Goal: Task Accomplishment & Management: Manage account settings

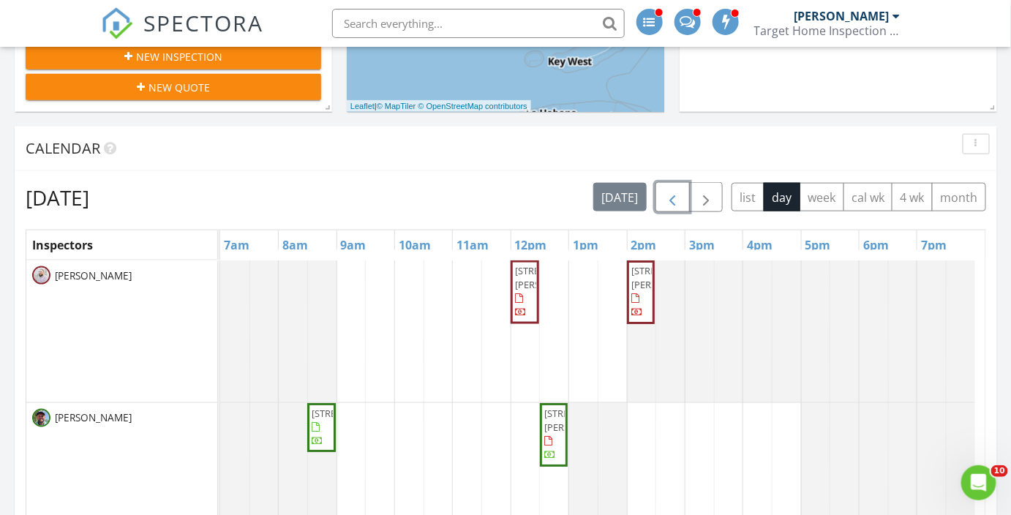
click at [677, 202] on span "button" at bounding box center [672, 198] width 18 height 18
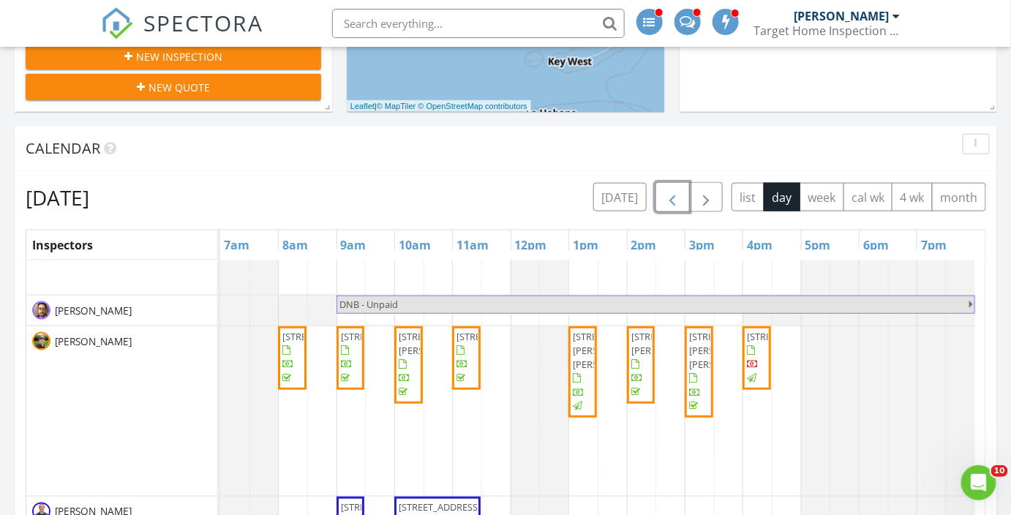
scroll to position [598, 0]
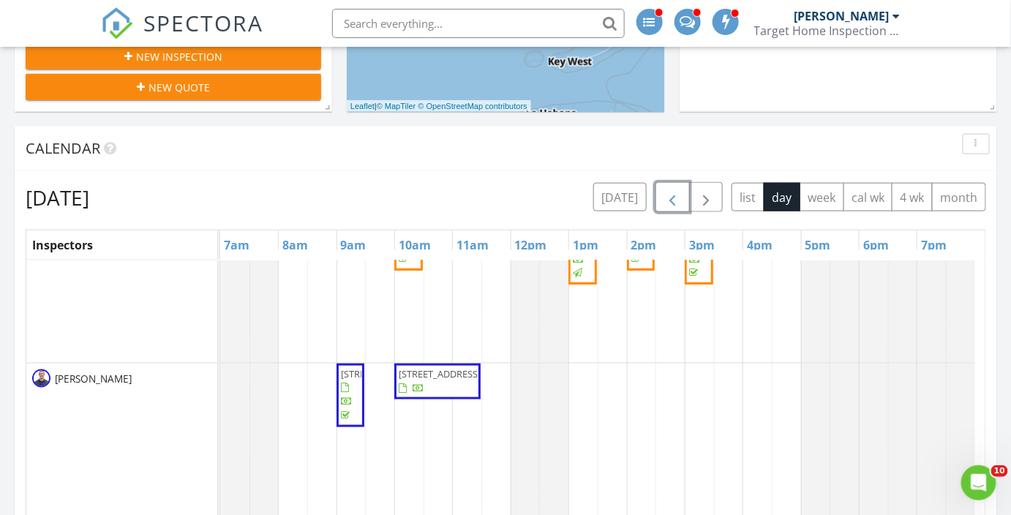
drag, startPoint x: 434, startPoint y: 412, endPoint x: 434, endPoint y: 391, distance: 21.2
click at [434, 380] on span "372 Peaceful Pl, West Melbourne 32904" at bounding box center [440, 373] width 82 height 13
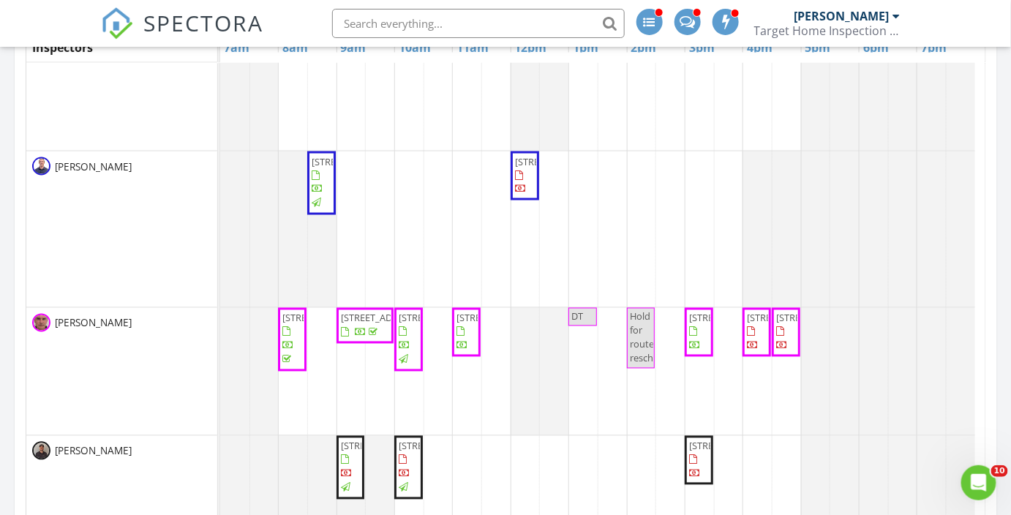
scroll to position [507, 0]
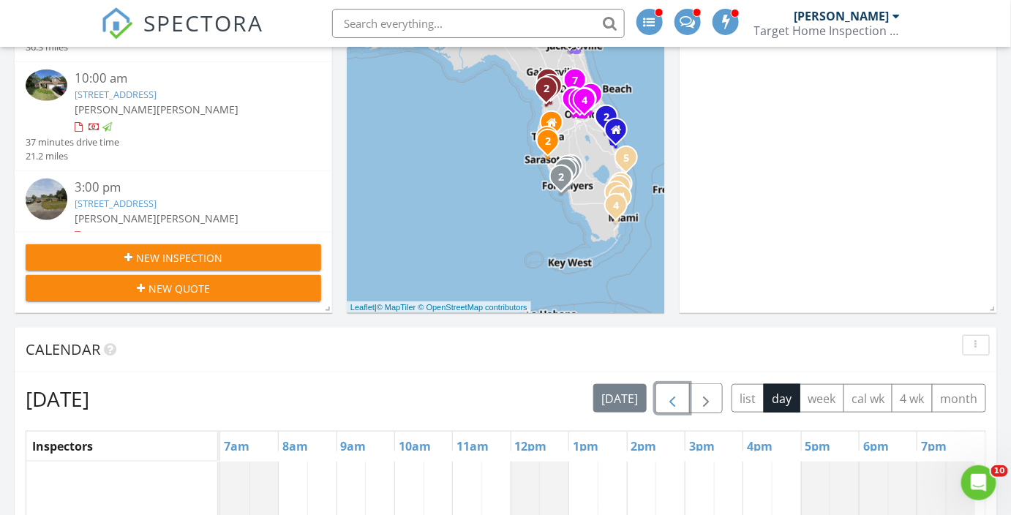
click at [673, 407] on span "button" at bounding box center [672, 399] width 18 height 18
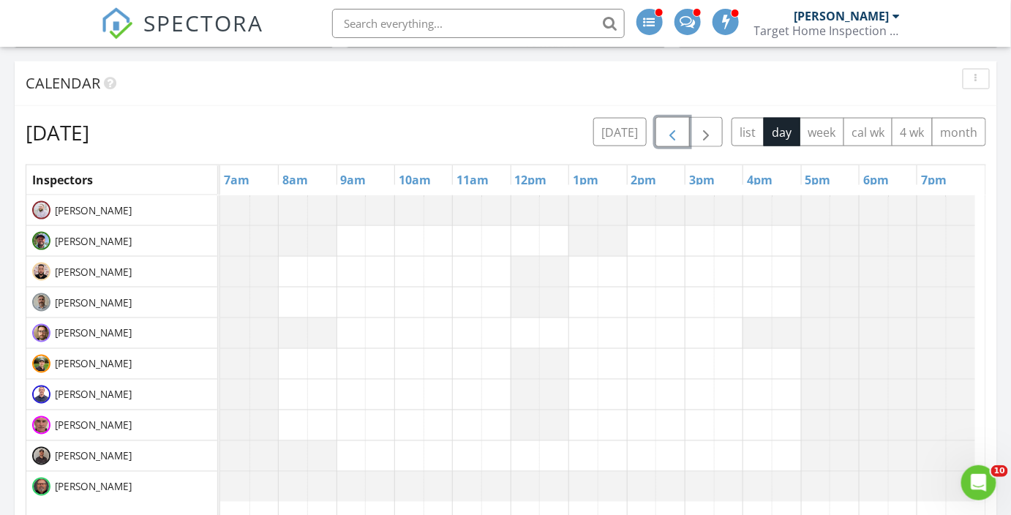
click at [680, 140] on span "button" at bounding box center [672, 133] width 18 height 18
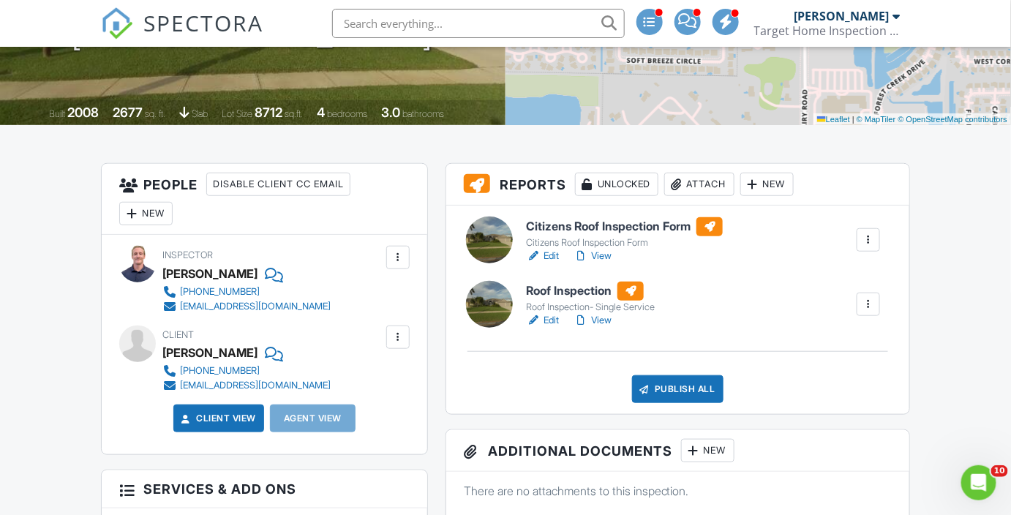
click at [604, 263] on link "View" at bounding box center [592, 256] width 38 height 15
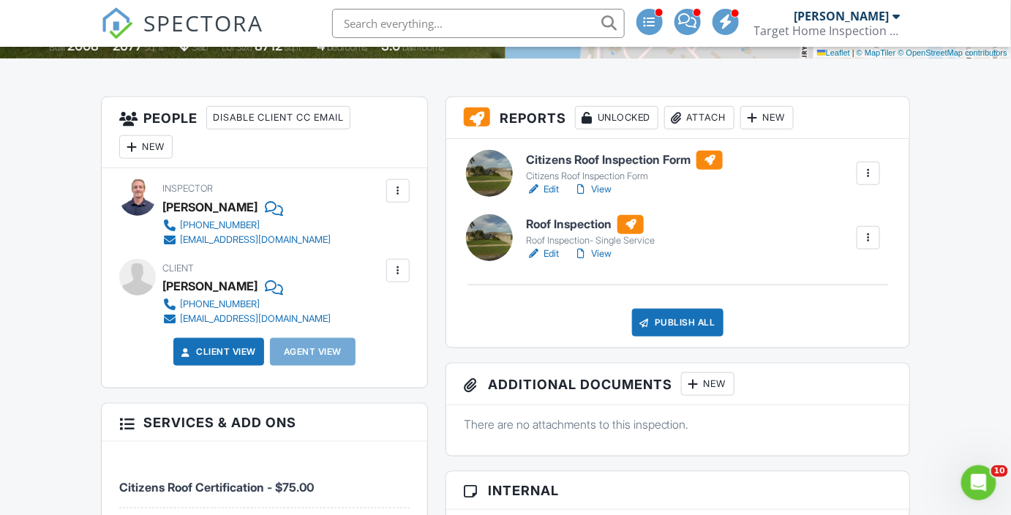
click at [603, 197] on link "View" at bounding box center [592, 189] width 38 height 15
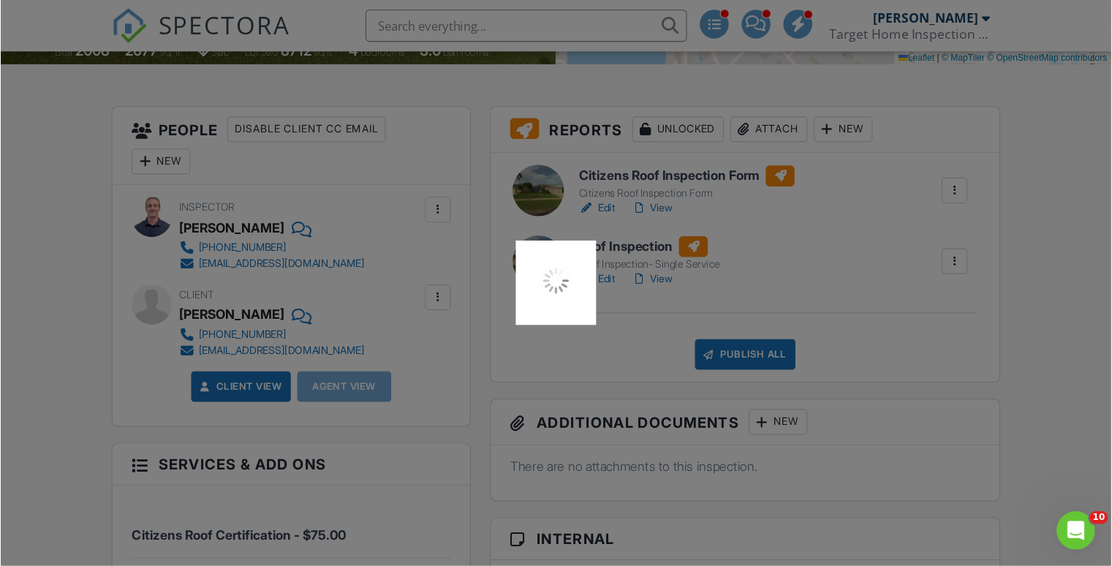
scroll to position [332, 0]
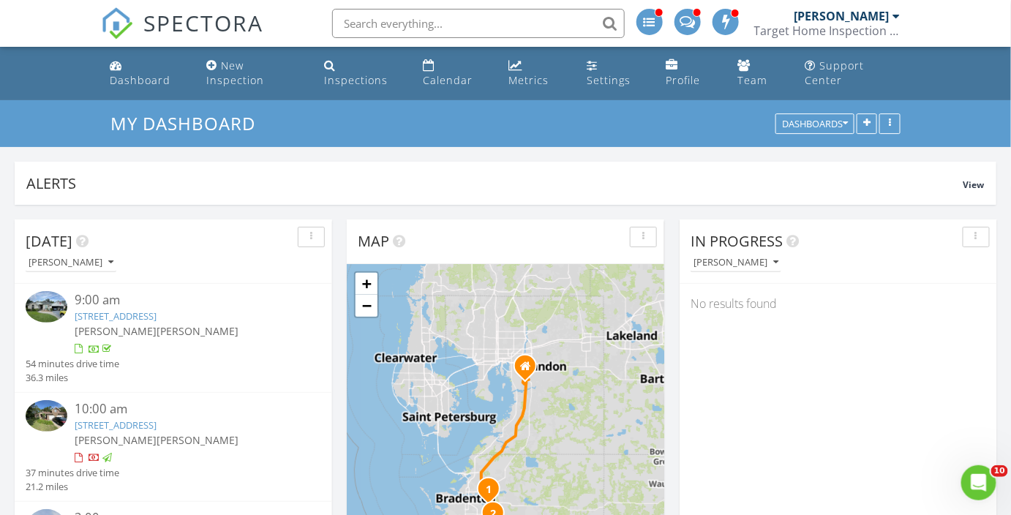
click at [505, 175] on div "Alerts" at bounding box center [494, 183] width 937 height 20
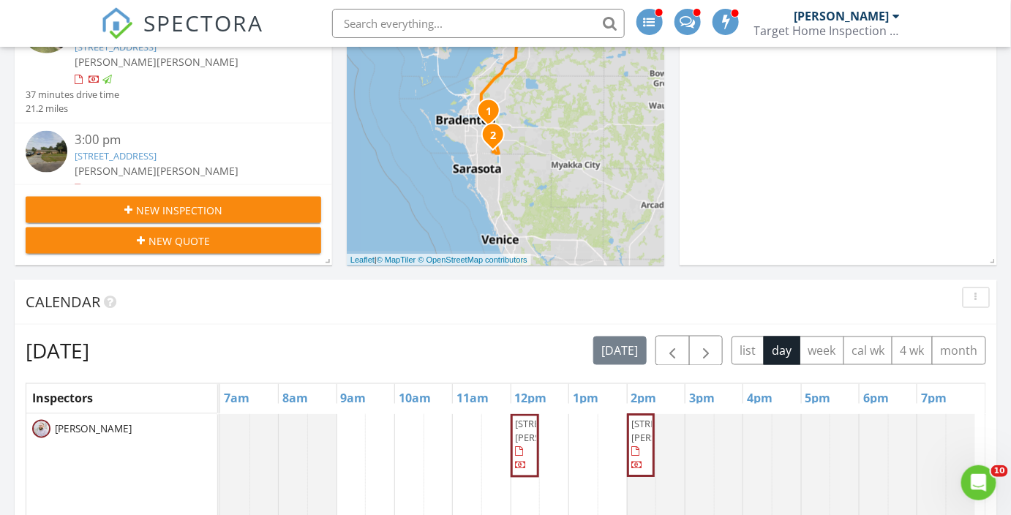
scroll to position [465, 0]
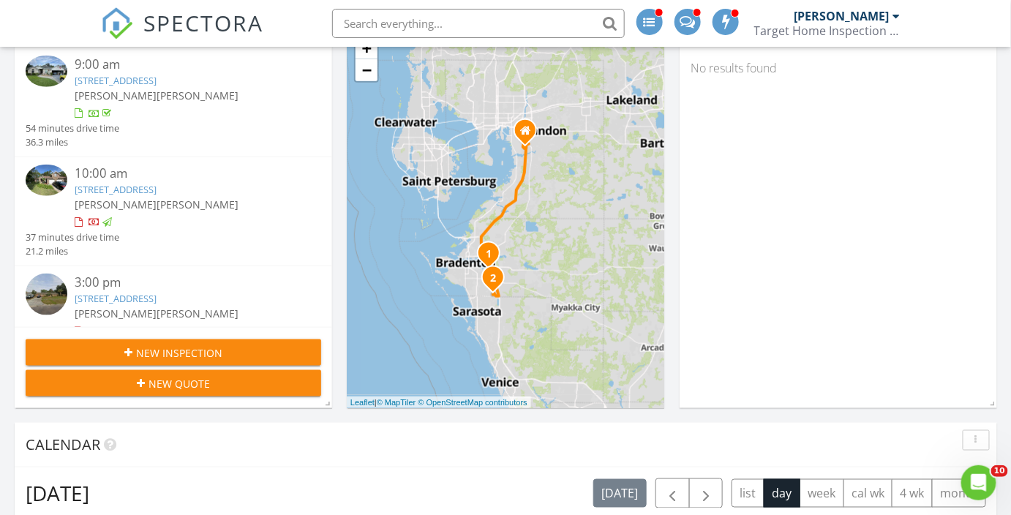
click at [364, 78] on link "−" at bounding box center [366, 70] width 22 height 22
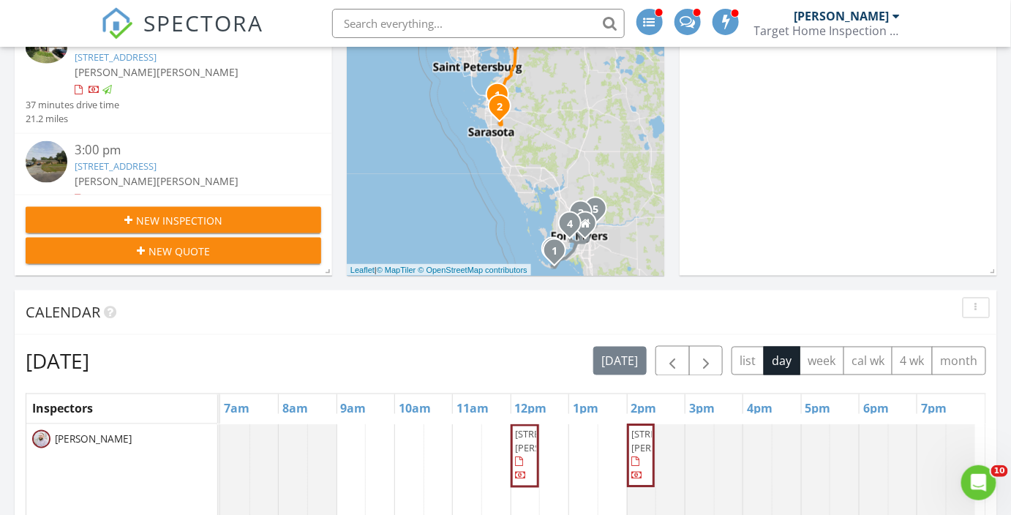
scroll to position [598, 0]
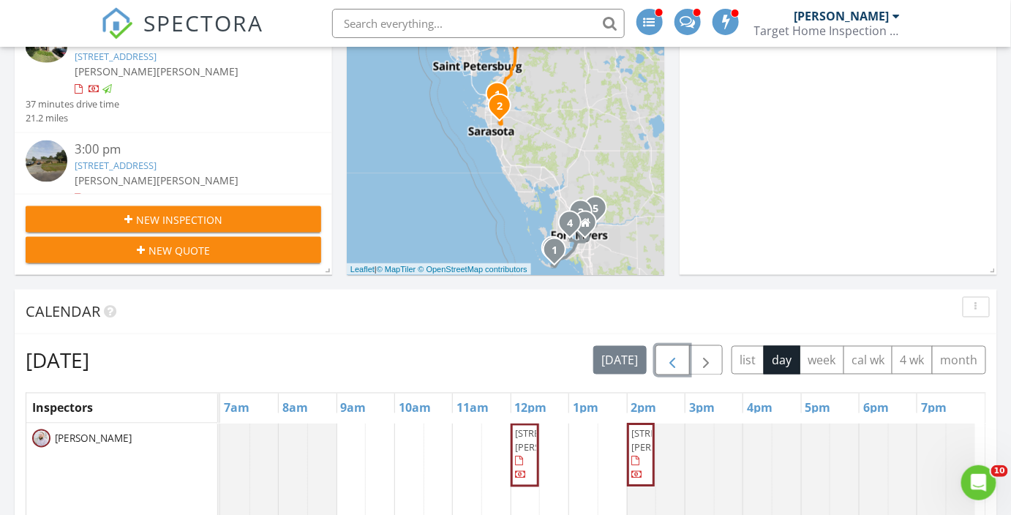
click at [674, 364] on span "button" at bounding box center [672, 361] width 18 height 18
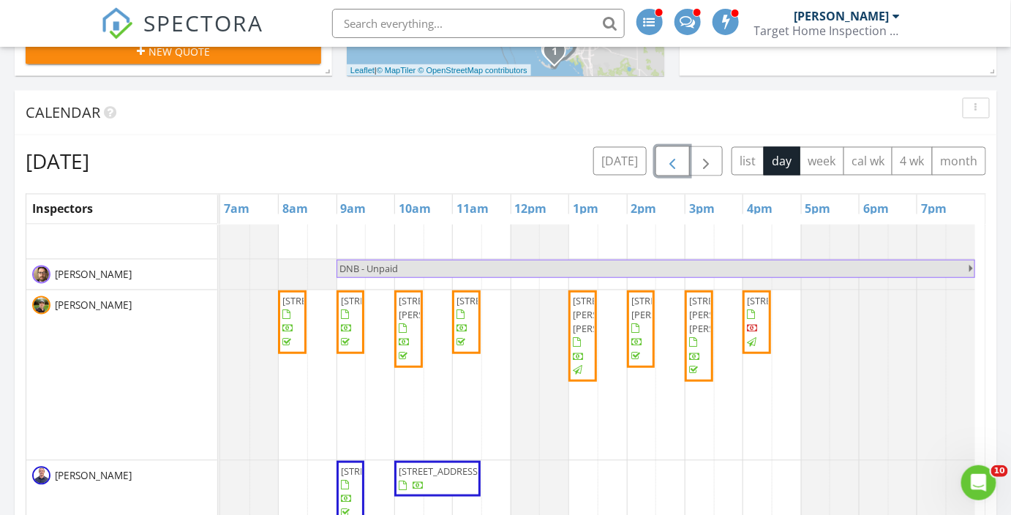
scroll to position [665, 0]
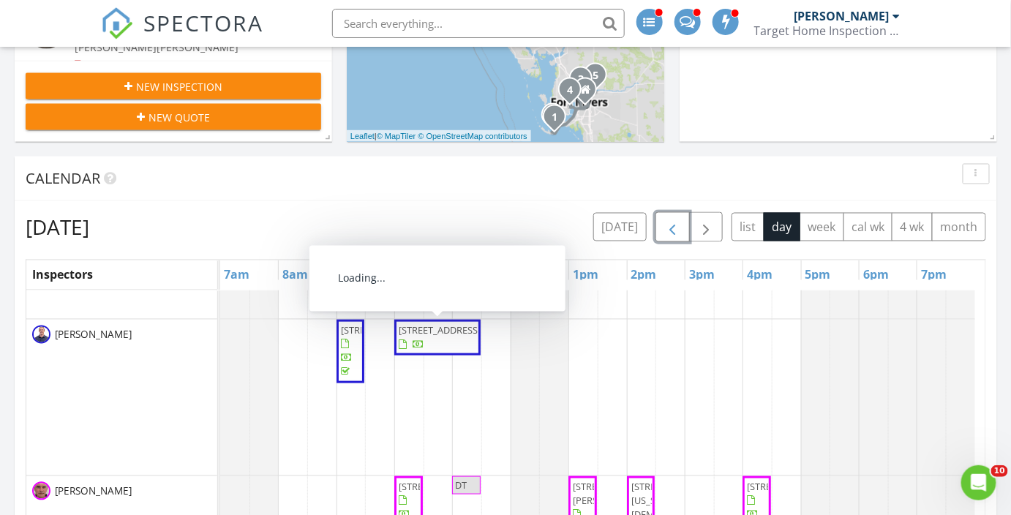
click at [440, 336] on span "372 Peaceful Pl, West Melbourne 32904" at bounding box center [440, 329] width 82 height 13
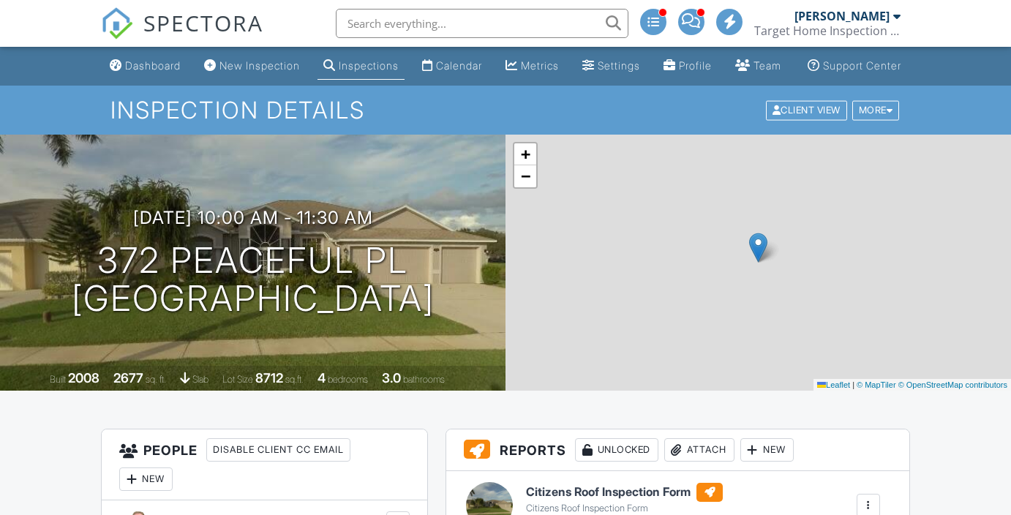
scroll to position [332, 0]
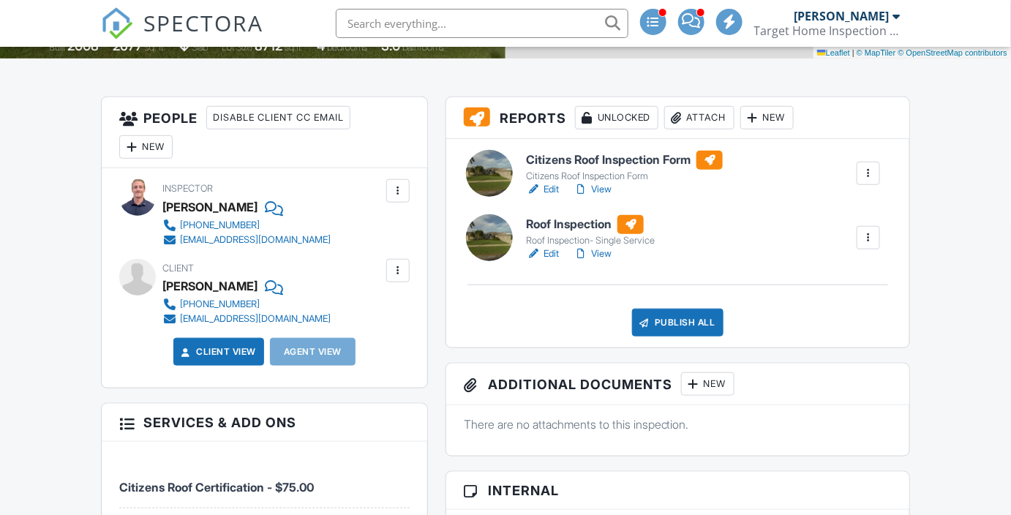
click at [712, 127] on div "Attach" at bounding box center [699, 117] width 70 height 23
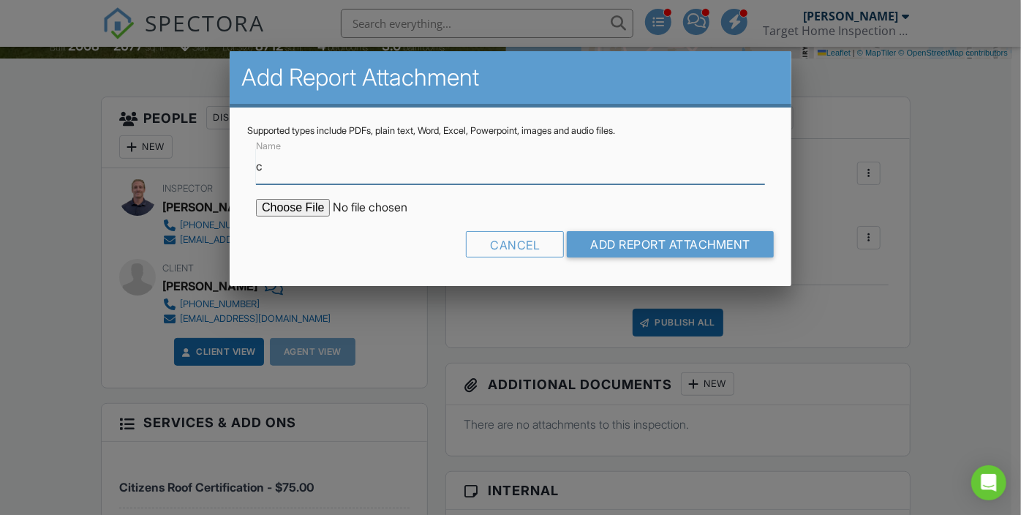
type input "Citizens Roof Form"
click at [296, 214] on input "file" at bounding box center [380, 208] width 249 height 18
type input "C:\fakepath\372_Peaceful_Pl___Citizens_Roof_Inspection_Form.pdf"
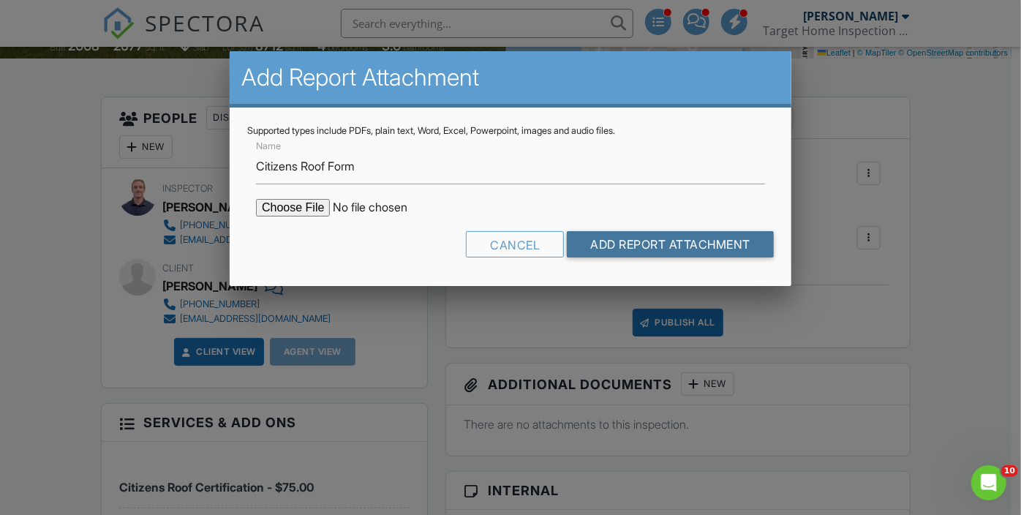
click at [618, 231] on input "Add Report Attachment" at bounding box center [670, 244] width 207 height 26
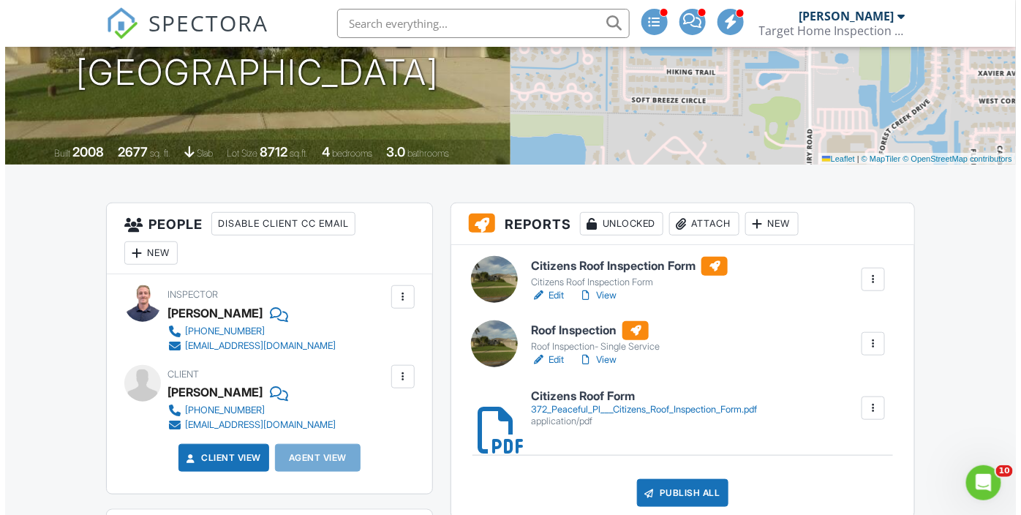
scroll to position [265, 0]
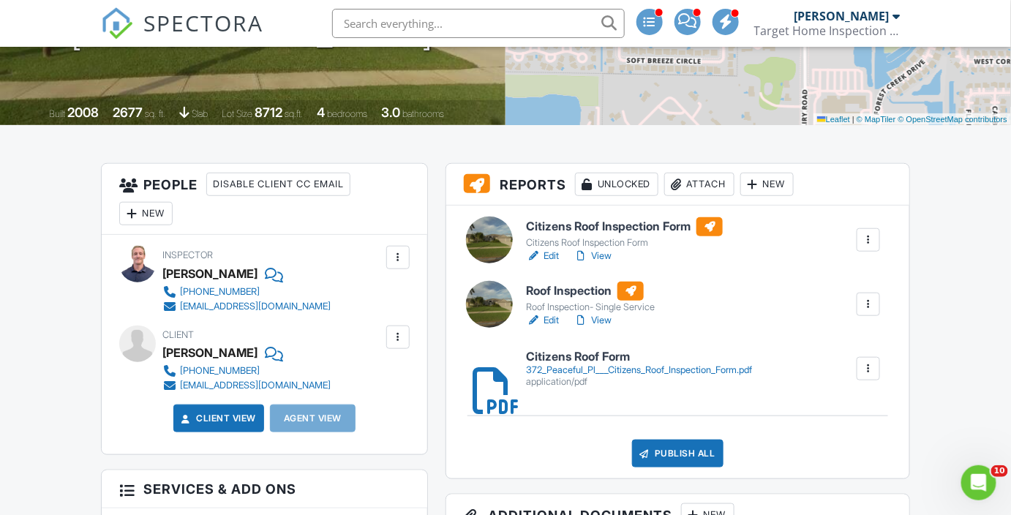
click at [488, 376] on div at bounding box center [480, 368] width 15 height 15
click at [872, 247] on div at bounding box center [868, 240] width 15 height 15
click at [821, 362] on div "Delete" at bounding box center [825, 354] width 31 height 16
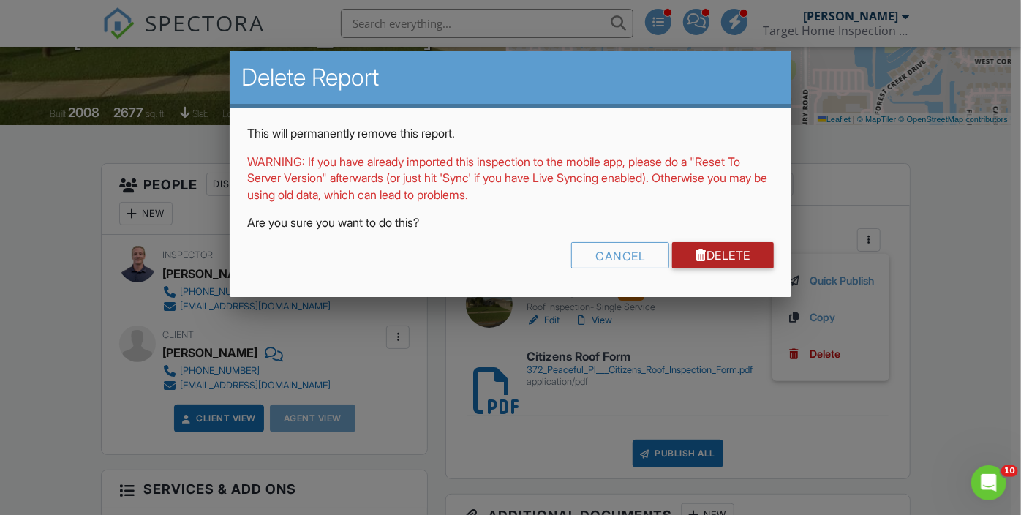
click at [725, 257] on link "Delete" at bounding box center [723, 255] width 102 height 26
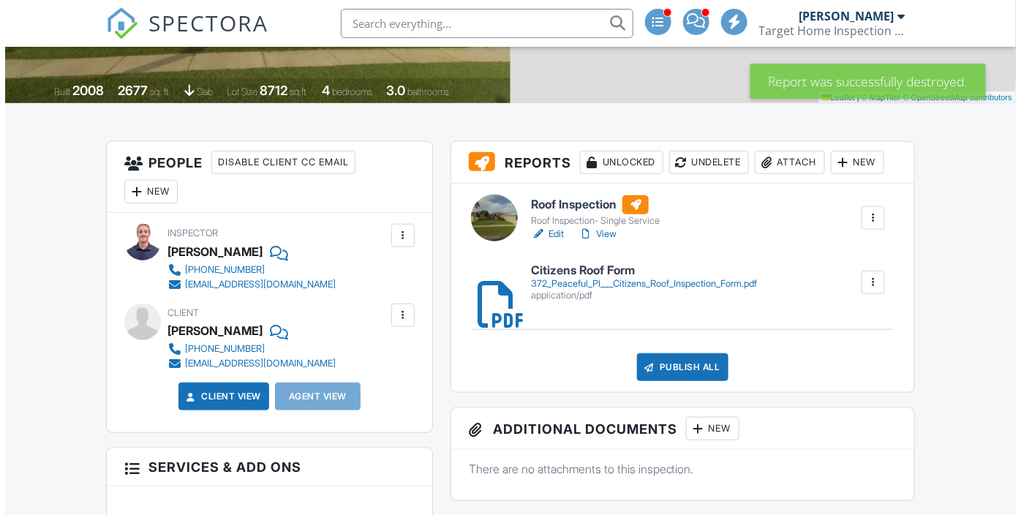
scroll to position [265, 0]
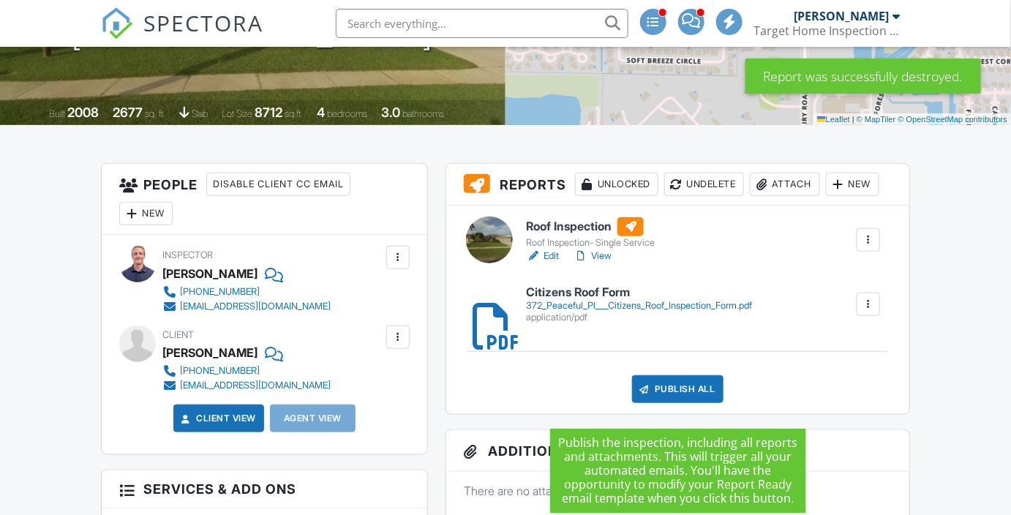
click at [667, 403] on div "Publish All" at bounding box center [677, 389] width 91 height 28
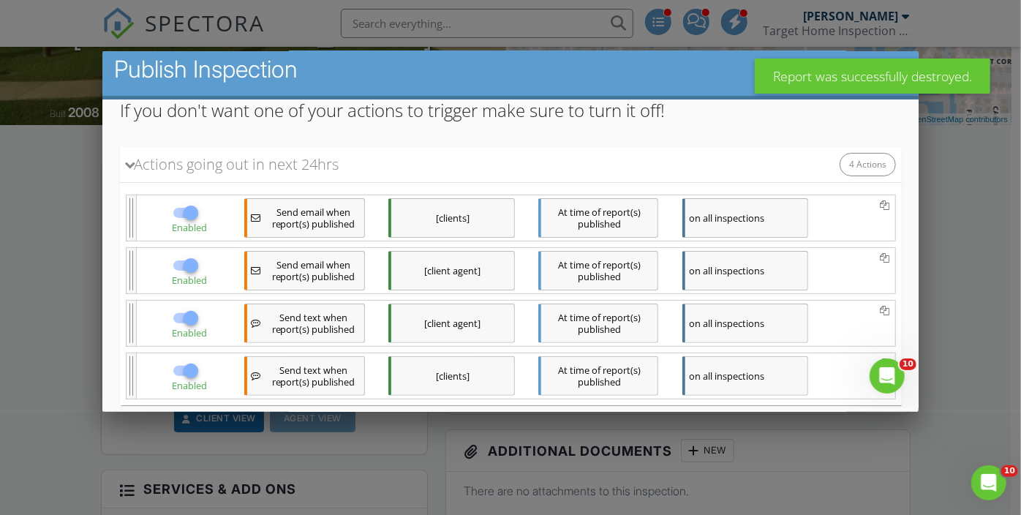
scroll to position [226, 0]
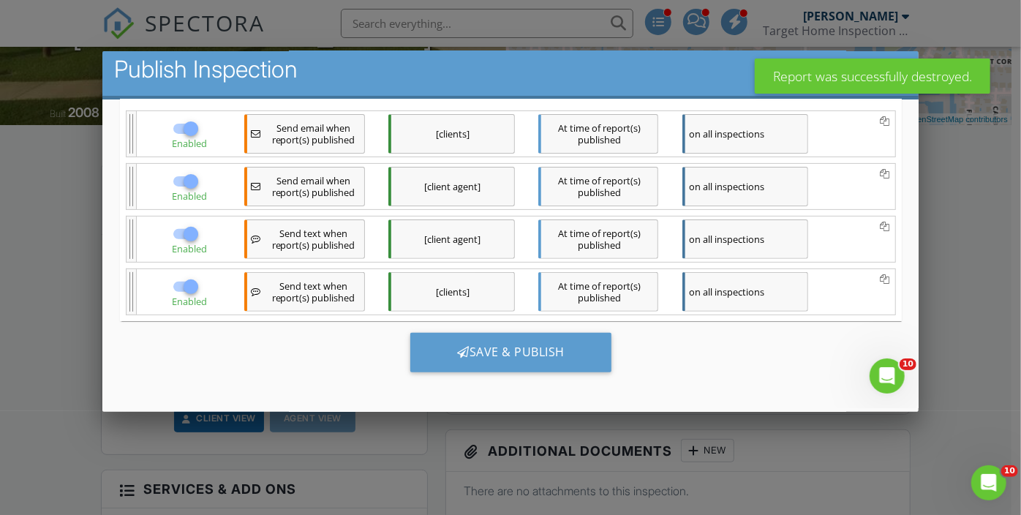
click at [509, 348] on div "Save & Publish" at bounding box center [510, 352] width 201 height 39
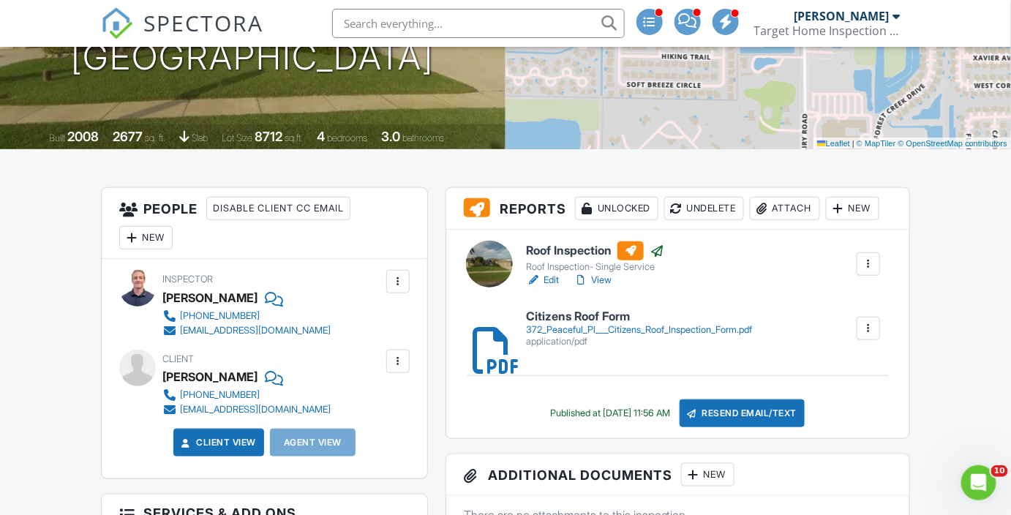
scroll to position [66, 0]
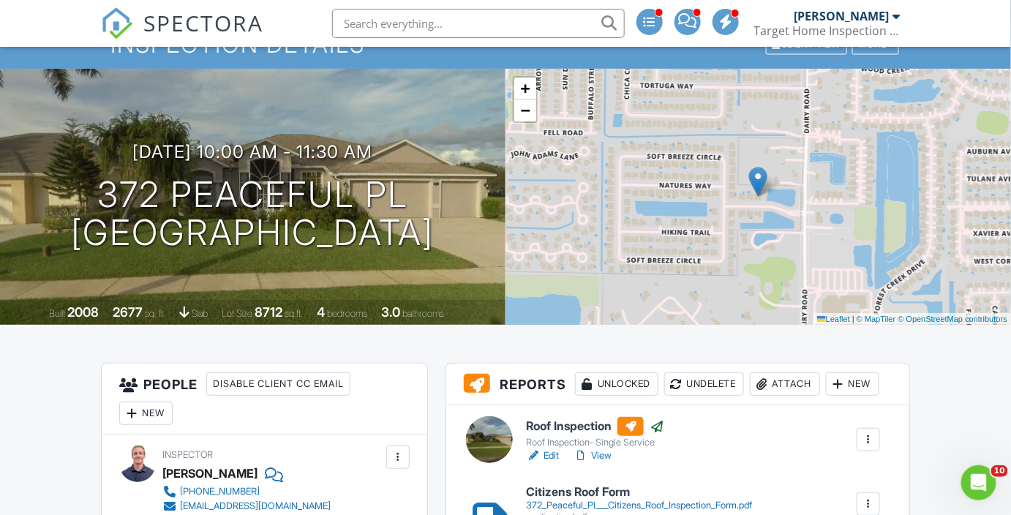
click at [118, 17] on img at bounding box center [117, 23] width 32 height 32
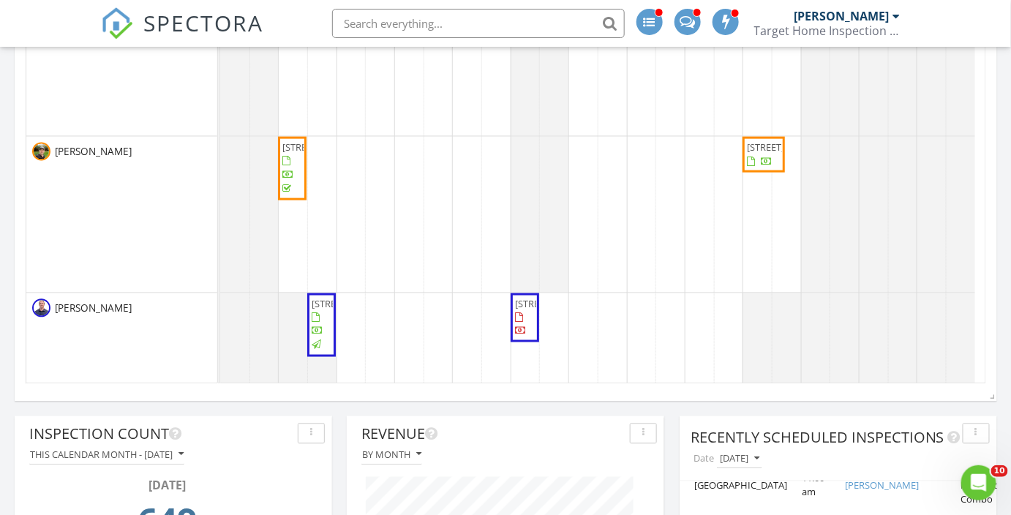
scroll to position [665, 0]
